Goal: Obtain resource: Download file/media

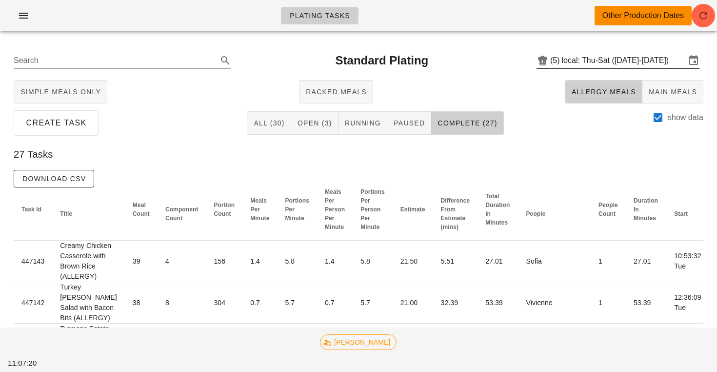
click at [598, 57] on input "local: Thu-Sat ([DATE]-[DATE])" at bounding box center [624, 61] width 124 height 16
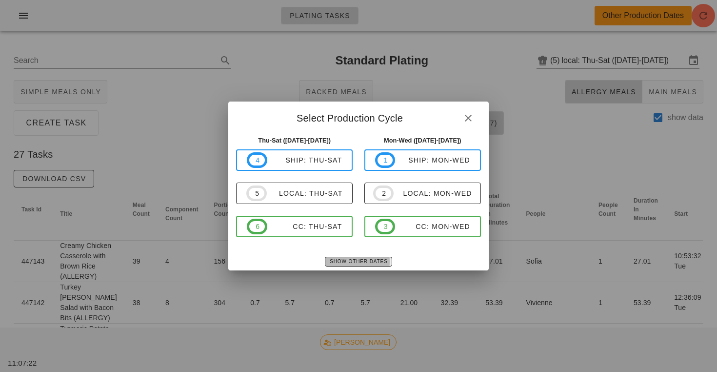
click at [354, 257] on button "Show Other Dates" at bounding box center [358, 262] width 67 height 10
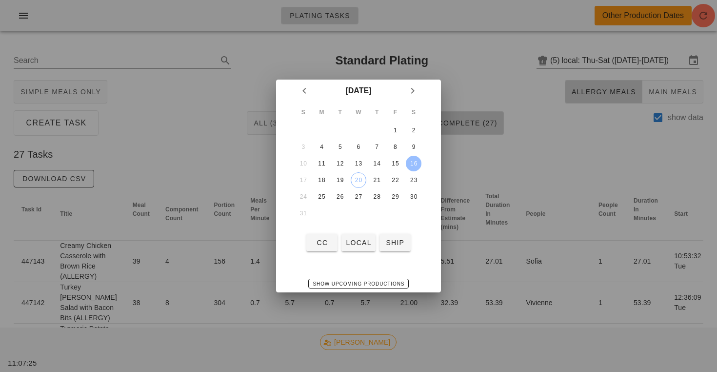
click at [417, 164] on div "16" at bounding box center [414, 163] width 16 height 7
click at [359, 243] on span "local" at bounding box center [358, 243] width 26 height 8
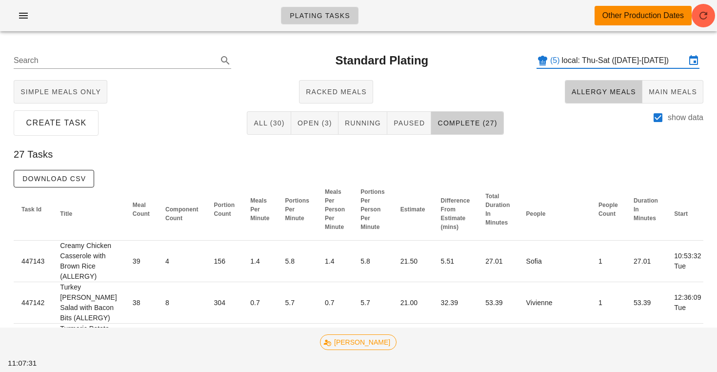
click at [586, 60] on input "local: Thu-Sat ([DATE]-[DATE])" at bounding box center [624, 61] width 124 height 16
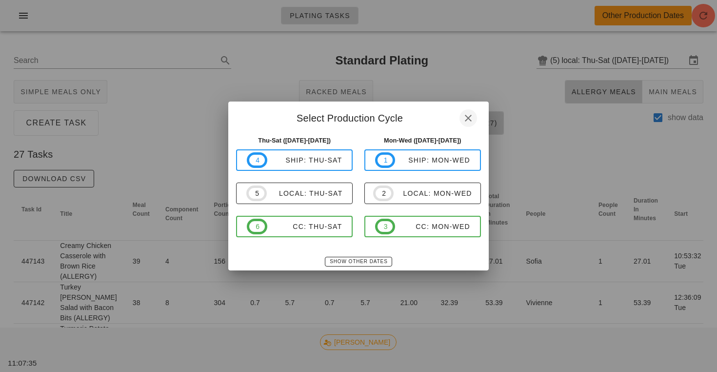
click at [469, 114] on icon "button" at bounding box center [469, 118] width 12 height 12
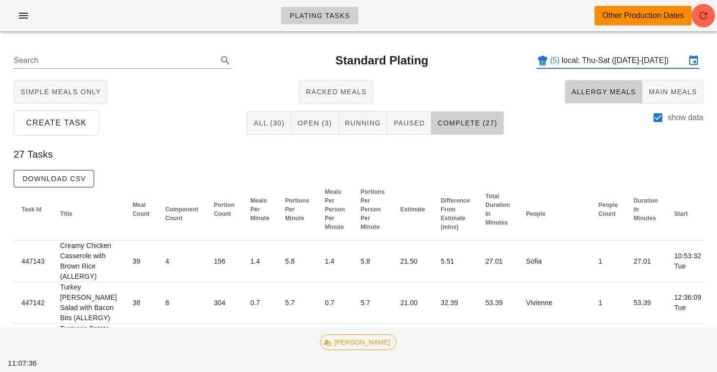
click at [613, 65] on input "local: Thu-Sat ([DATE]-[DATE])" at bounding box center [624, 61] width 124 height 16
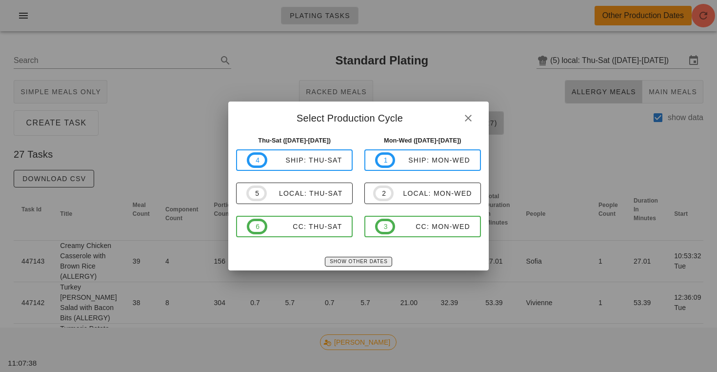
click at [341, 260] on span "Show Other Dates" at bounding box center [358, 261] width 58 height 5
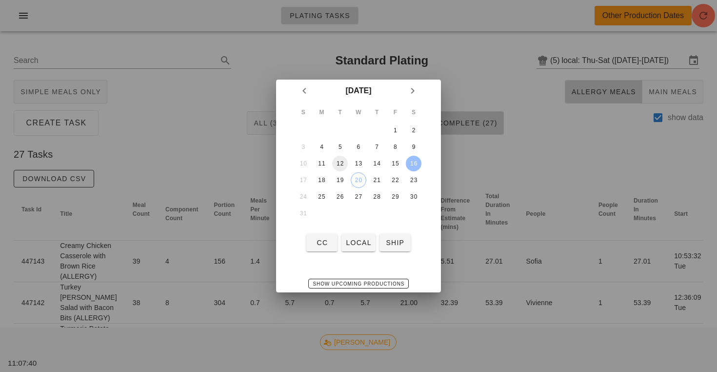
click at [345, 166] on div "12" at bounding box center [340, 163] width 16 height 7
click at [352, 243] on span "local" at bounding box center [358, 243] width 26 height 8
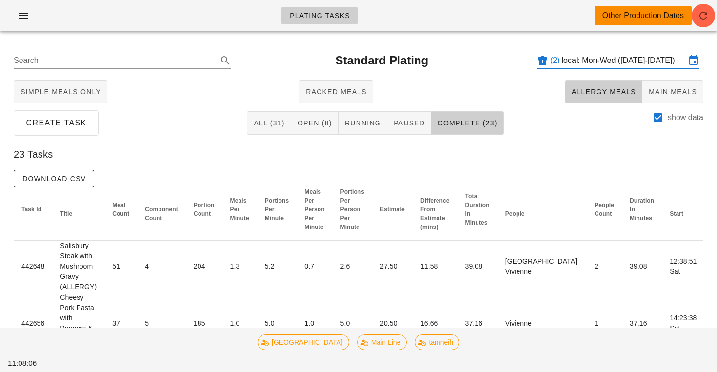
click at [603, 60] on input "local: Mon-Wed ([DATE]-[DATE])" at bounding box center [624, 61] width 124 height 16
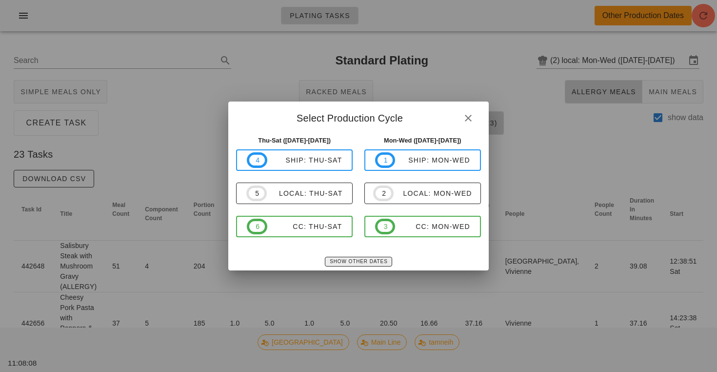
click at [354, 263] on span "Show Other Dates" at bounding box center [358, 261] width 58 height 5
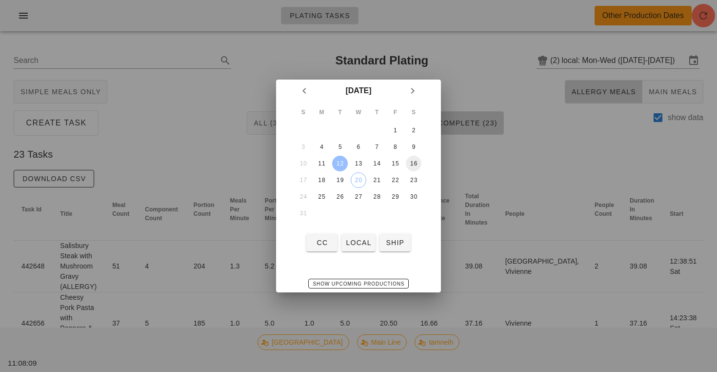
click at [414, 164] on div "16" at bounding box center [414, 163] width 16 height 7
click at [356, 240] on span "local" at bounding box center [358, 243] width 26 height 8
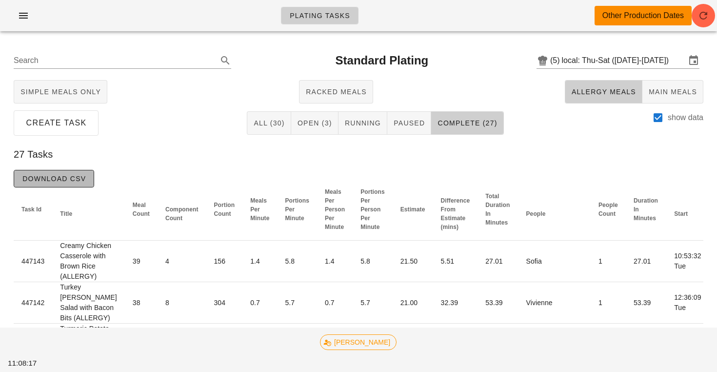
click at [79, 171] on button "Download CSV" at bounding box center [54, 179] width 81 height 18
click at [612, 64] on input "local: Thu-Sat ([DATE]-[DATE])" at bounding box center [624, 61] width 124 height 16
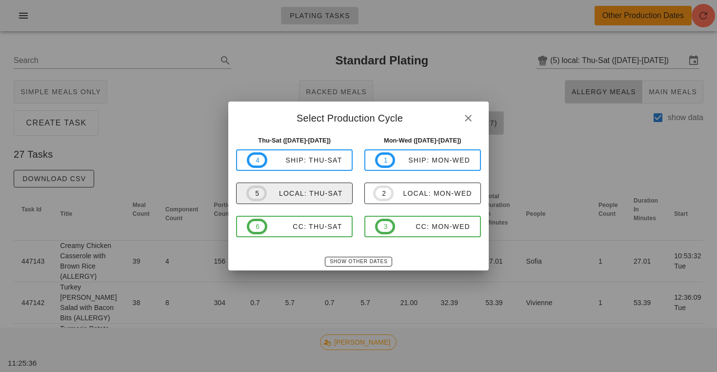
click at [341, 190] on div "local: Thu-Sat" at bounding box center [305, 193] width 76 height 8
type input "local: Thu-Sat ([DATE]-[DATE])"
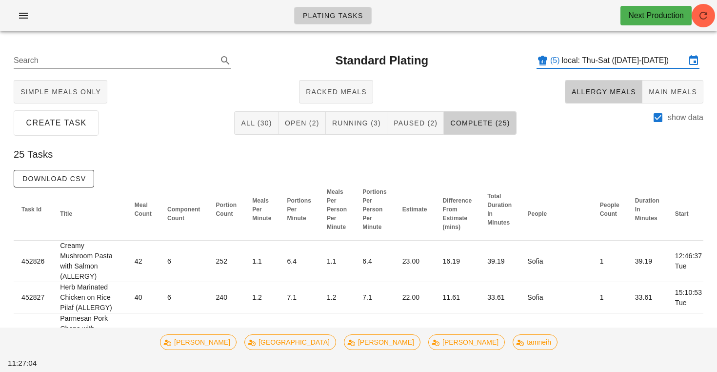
click at [622, 60] on input "local: Thu-Sat ([DATE]-[DATE])" at bounding box center [624, 61] width 124 height 16
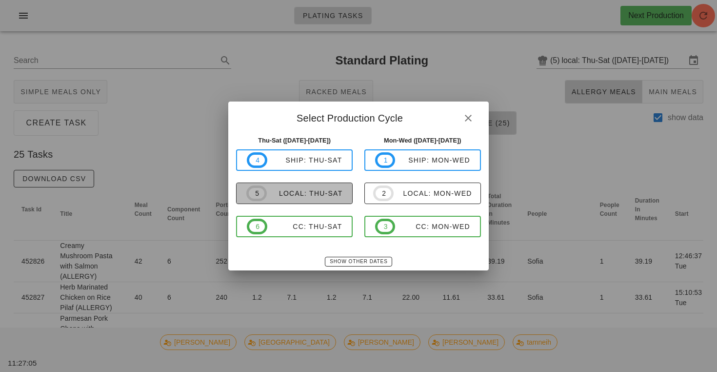
click at [305, 198] on span "5 local: Thu-Sat" at bounding box center [294, 193] width 96 height 16
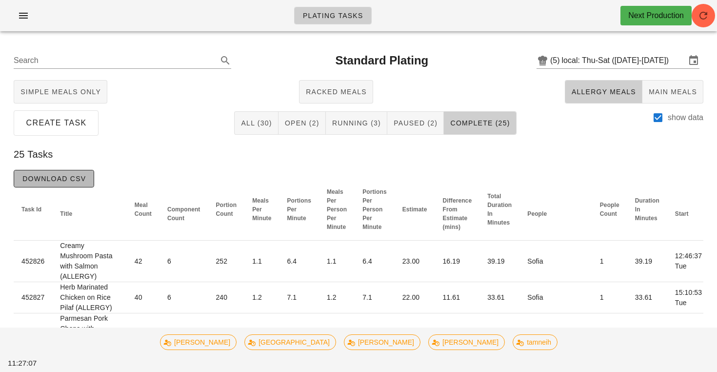
click at [86, 178] on span "Download CSV" at bounding box center [54, 179] width 64 height 8
